Goal: Contribute content: Contribute content

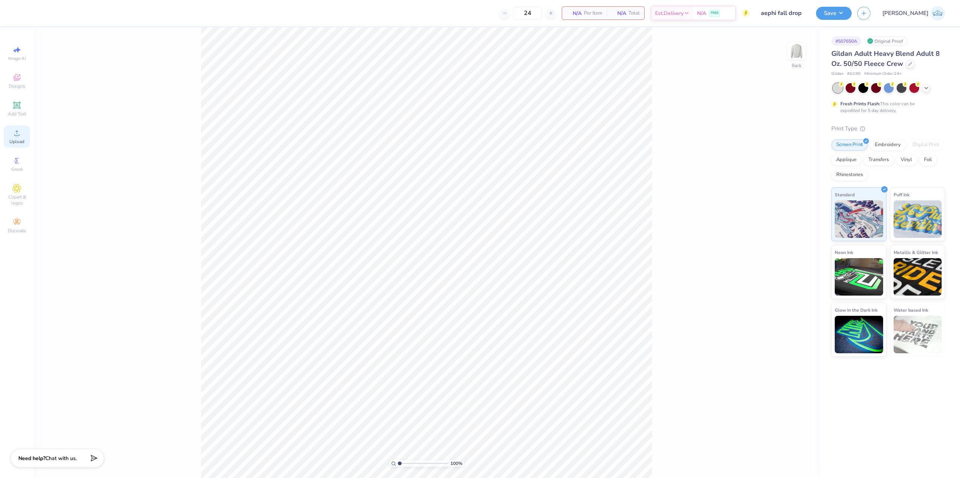
click at [11, 128] on div "Upload" at bounding box center [17, 137] width 26 height 22
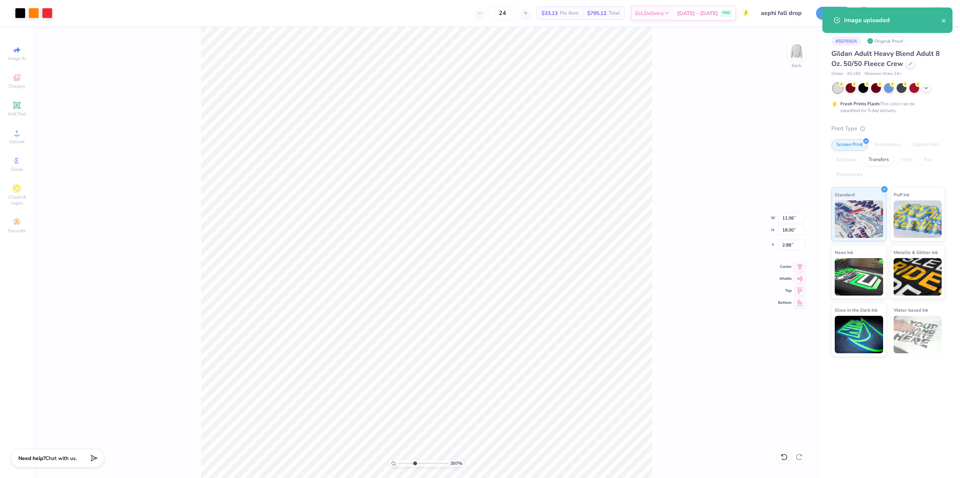
drag, startPoint x: 402, startPoint y: 466, endPoint x: 414, endPoint y: 467, distance: 12.0
type input "3.97"
click at [414, 467] on input "range" at bounding box center [423, 463] width 51 height 7
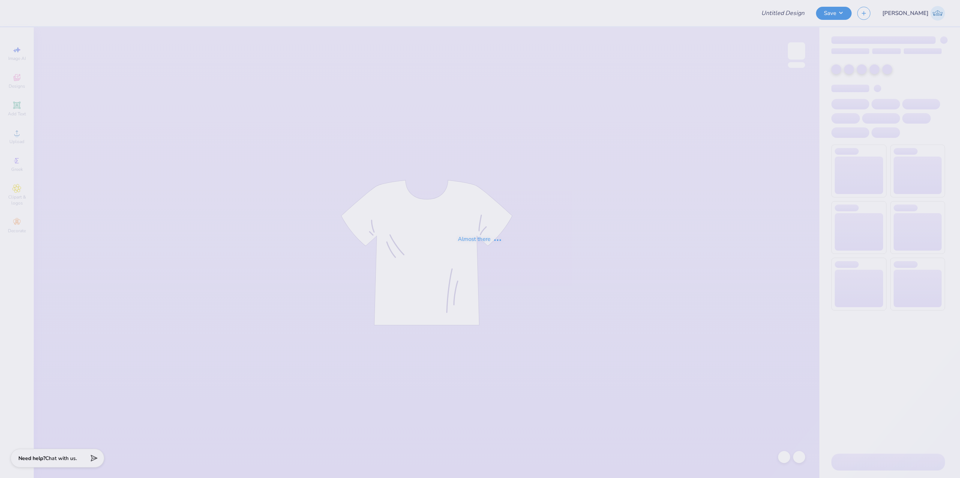
type input "aephi fall drop"
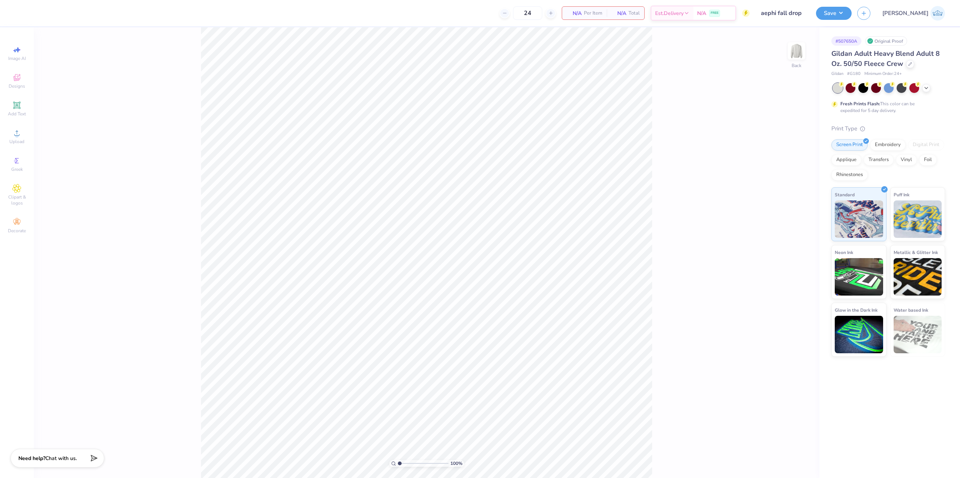
click at [32, 143] on div "Image AI Designs Add Text Upload Greek Clipart & logos Decorate" at bounding box center [17, 252] width 34 height 451
click at [25, 141] on div "Upload" at bounding box center [17, 137] width 26 height 22
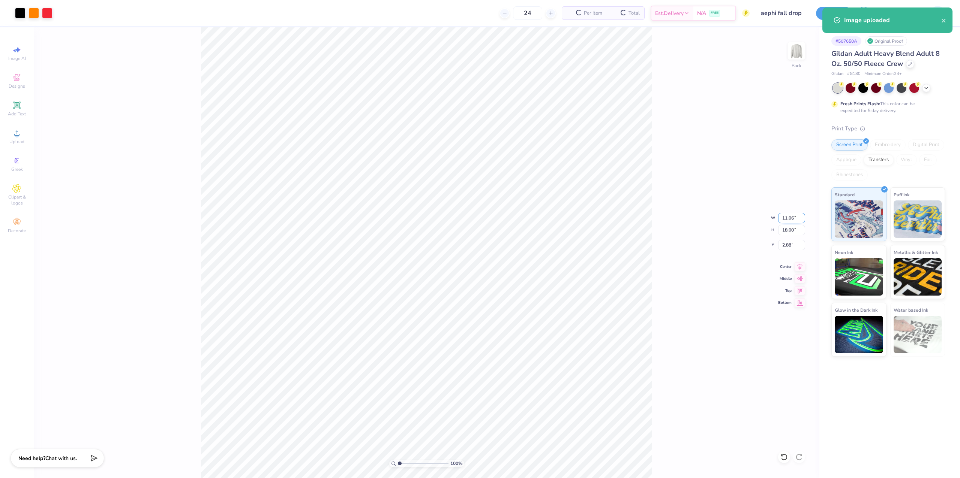
click at [783, 216] on input "11.06" at bounding box center [791, 218] width 27 height 10
type input "3.50"
type input "5.69"
type input "9.03"
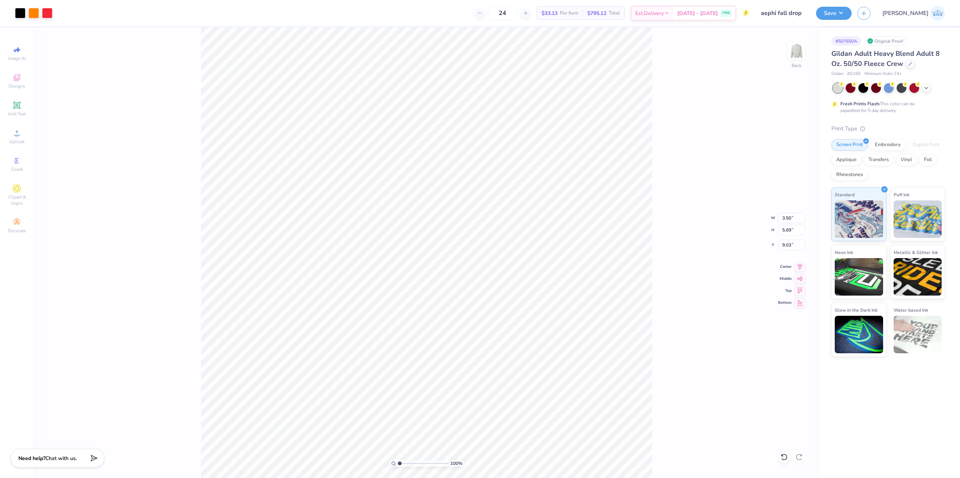
click at [657, 253] on div "100 % Back W 3.50 3.50 " H 5.69 5.69 " Y 9.03 9.03 " Center Middle Top Bottom" at bounding box center [427, 252] width 786 height 451
type input "2.03"
click at [784, 233] on input "5.69" at bounding box center [791, 230] width 27 height 10
type input "3.5"
type input "2.15"
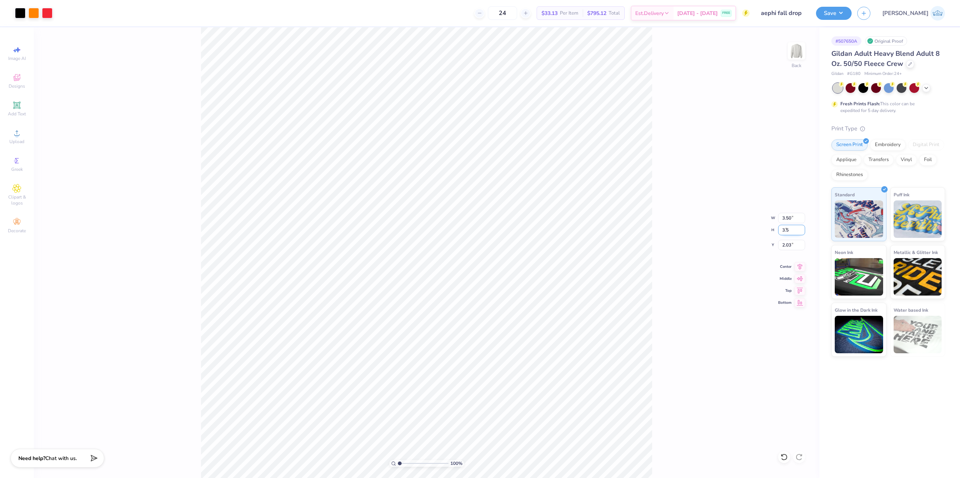
type input "3.50"
type input "3.13"
click at [784, 250] on input "3.20" at bounding box center [791, 245] width 27 height 10
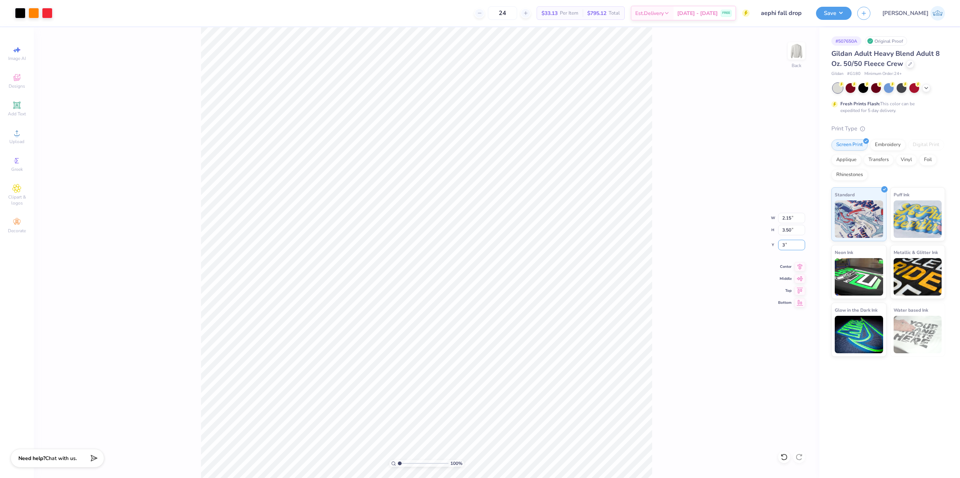
type input "3.00"
click at [801, 49] on img at bounding box center [796, 51] width 30 height 30
click at [23, 135] on div "Upload" at bounding box center [17, 137] width 26 height 22
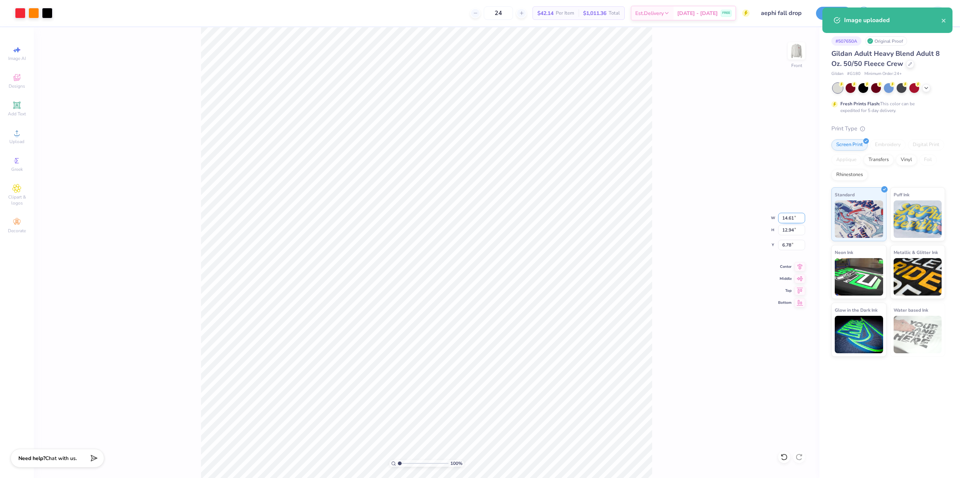
click at [781, 223] on input "14.61" at bounding box center [791, 218] width 27 height 10
type input "12.00"
type input "10.63"
type input "7.94"
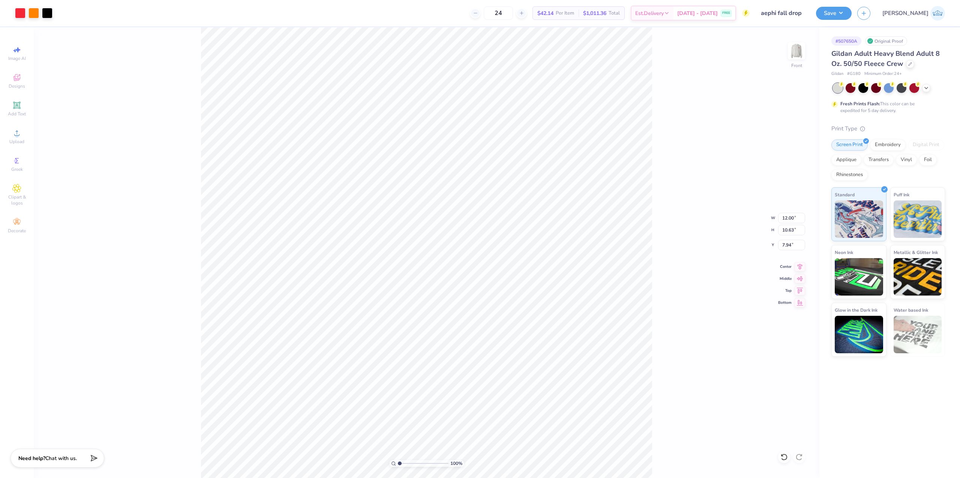
click at [790, 251] on div "100 % Front W 12.00 12.00 " H 10.63 10.63 " Y 7.94 7.94 " Center Middle Top Bot…" at bounding box center [427, 252] width 786 height 451
click at [786, 224] on div "100 % Front W 12.00 12.00 " H 10.63 10.63 " Y 7.94 7.94 " Center Middle Top Bot…" at bounding box center [427, 252] width 786 height 451
click at [786, 222] on div "100 % Front W 12.00 12.00 " H 10.63 10.63 " Y 7.94 7.94 " Center Middle Top Bot…" at bounding box center [427, 252] width 786 height 451
click at [782, 218] on input "12.00" at bounding box center [791, 218] width 27 height 10
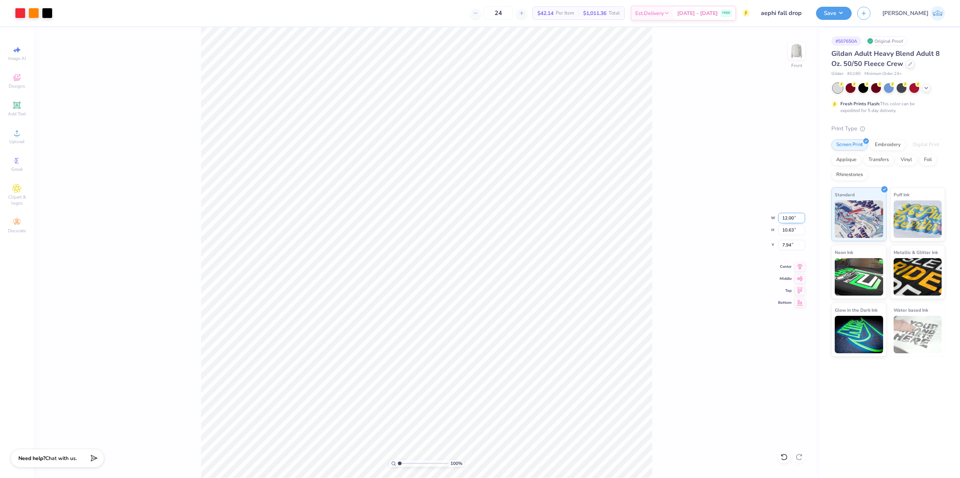
click at [782, 218] on input "12.00" at bounding box center [791, 218] width 27 height 10
type input "11.00"
type input "9.74"
click at [789, 242] on input "8.38" at bounding box center [791, 245] width 27 height 10
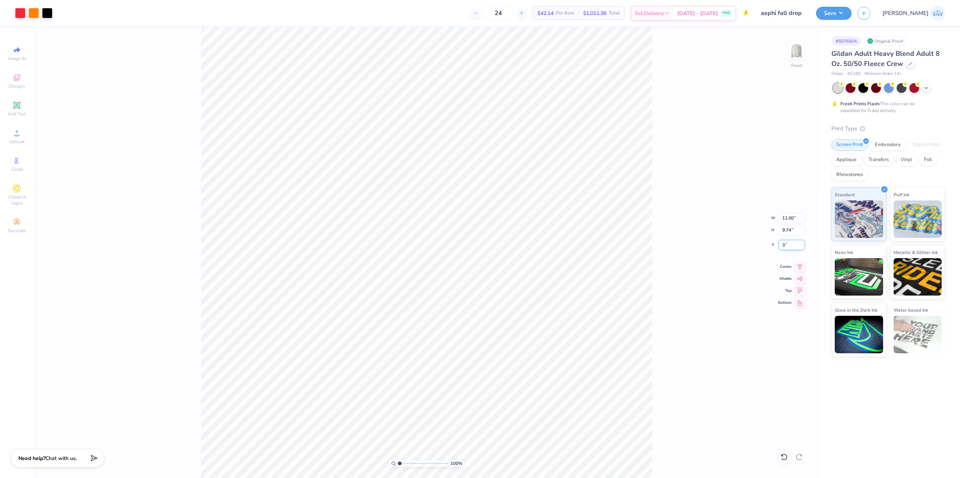
type input "3.00"
click at [798, 53] on img at bounding box center [796, 51] width 30 height 30
drag, startPoint x: 397, startPoint y: 465, endPoint x: 404, endPoint y: 463, distance: 7.6
click at [404, 463] on div "100 %" at bounding box center [426, 463] width 75 height 7
click at [411, 464] on input "range" at bounding box center [423, 463] width 51 height 7
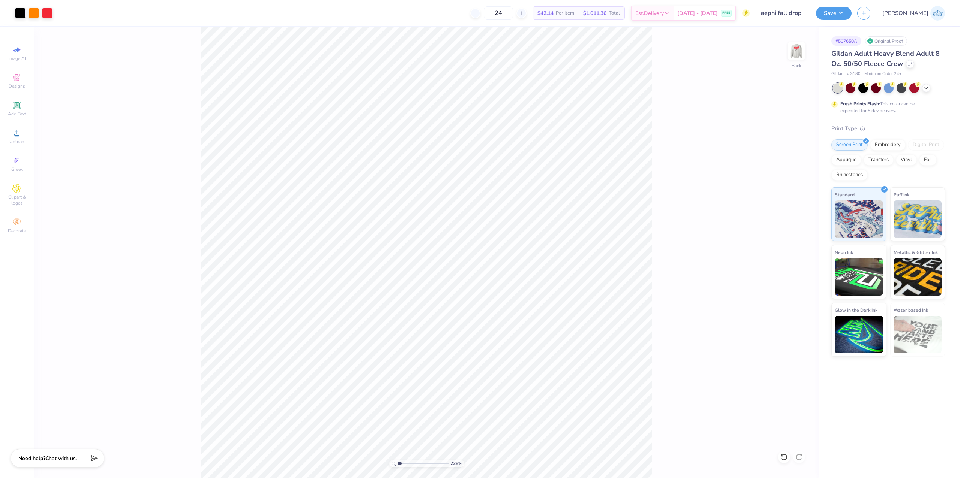
drag, startPoint x: 407, startPoint y: 461, endPoint x: 391, endPoint y: 467, distance: 17.4
type input "1"
click at [398, 467] on input "range" at bounding box center [423, 463] width 51 height 7
click at [797, 50] on img at bounding box center [796, 51] width 30 height 30
click at [795, 265] on icon at bounding box center [800, 265] width 10 height 9
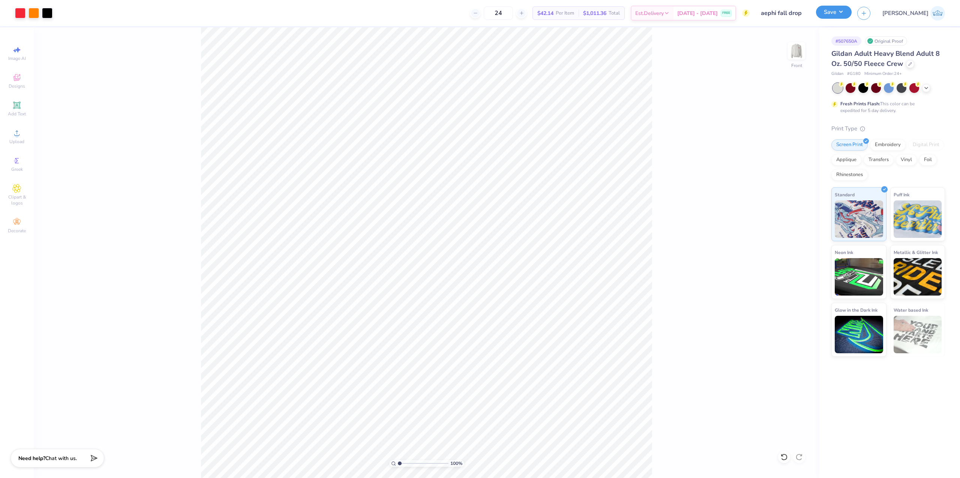
click at [852, 14] on button "Save" at bounding box center [834, 12] width 36 height 13
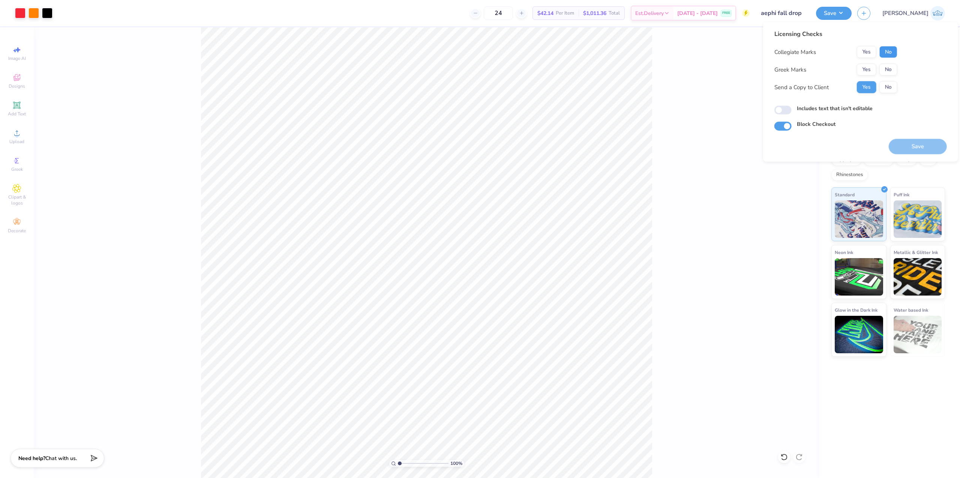
click at [882, 50] on button "No" at bounding box center [888, 52] width 18 height 12
click at [866, 70] on button "Yes" at bounding box center [866, 70] width 19 height 12
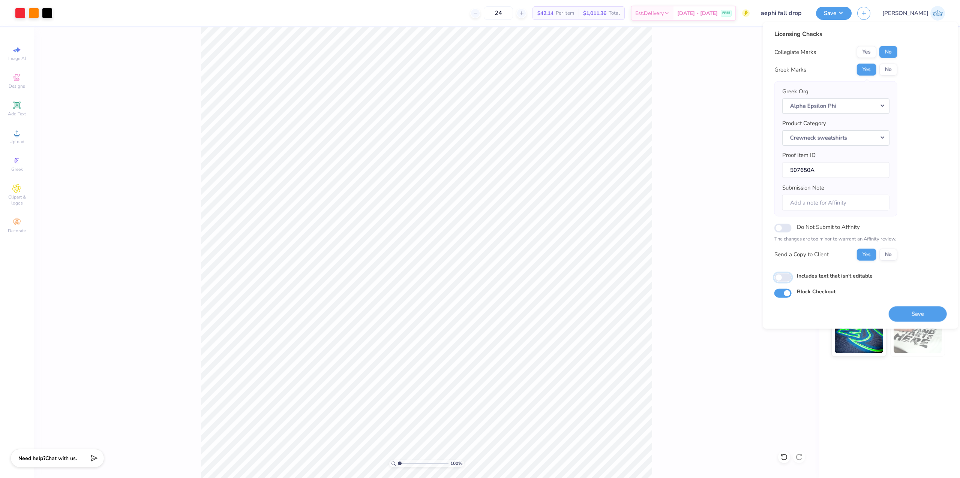
click at [783, 281] on input "Includes text that isn't editable" at bounding box center [782, 277] width 17 height 9
checkbox input "true"
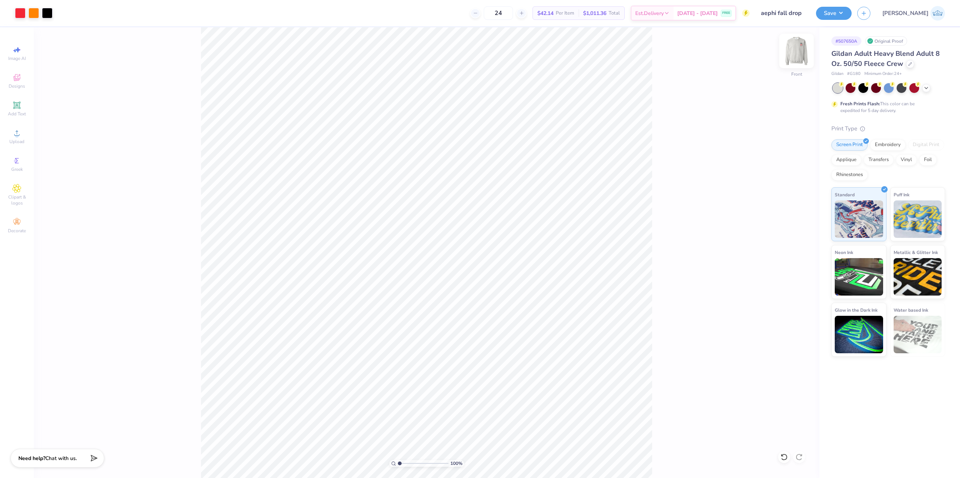
click at [793, 54] on img at bounding box center [796, 51] width 30 height 30
click at [796, 58] on img at bounding box center [796, 51] width 30 height 30
click at [852, 9] on button "Save" at bounding box center [834, 12] width 36 height 13
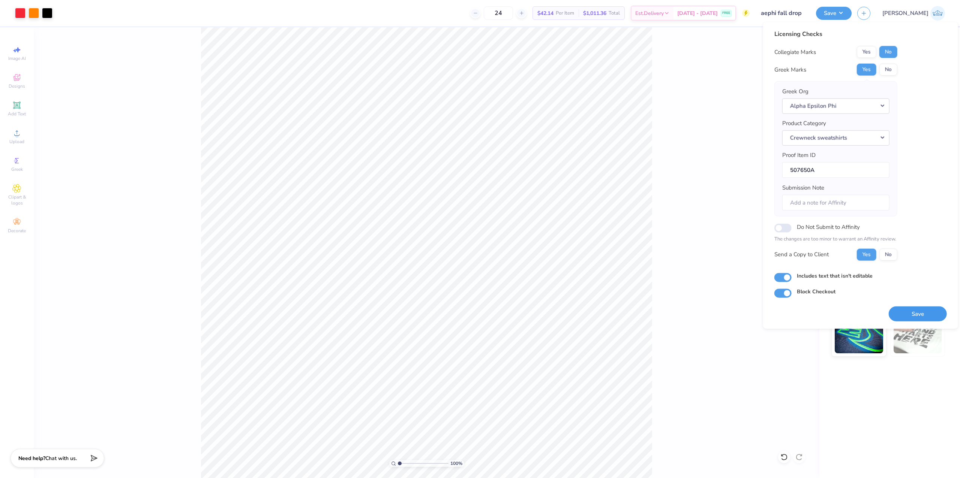
click at [909, 309] on button "Save" at bounding box center [918, 313] width 58 height 15
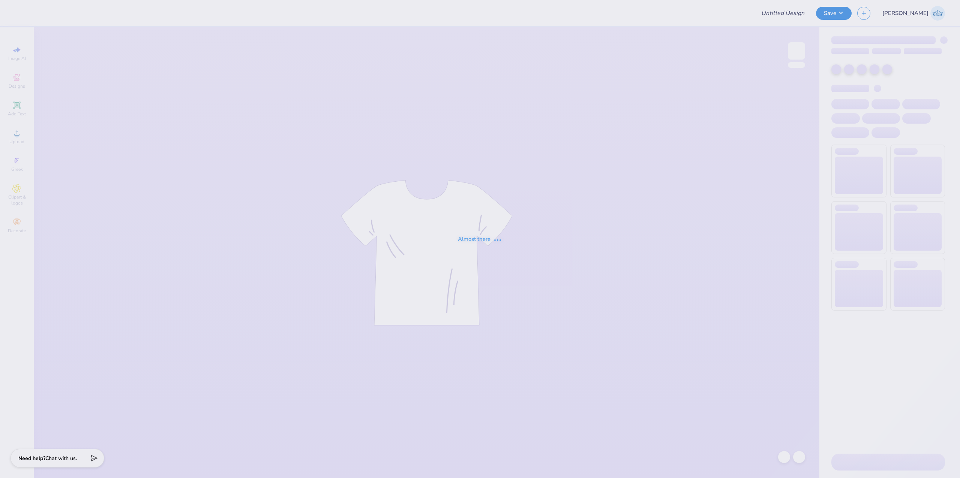
type input "aephi fall drop"
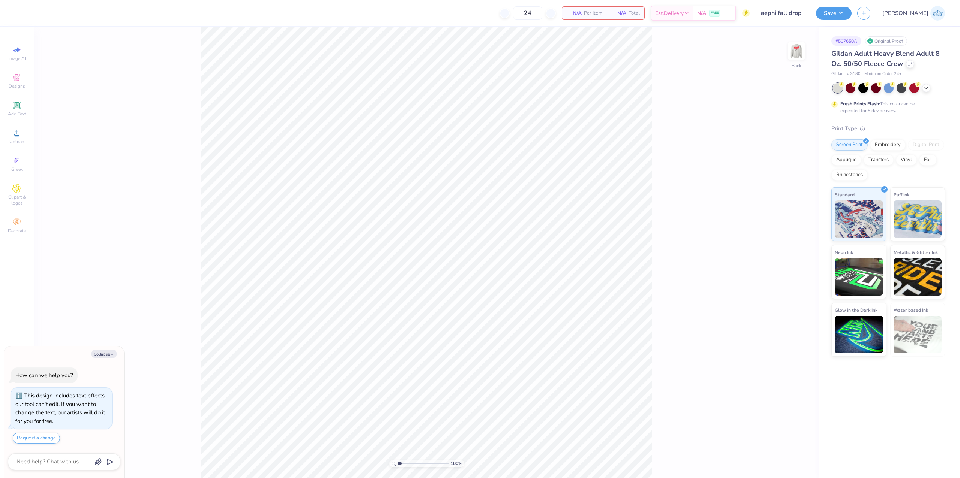
type textarea "x"
